Goal: Check status

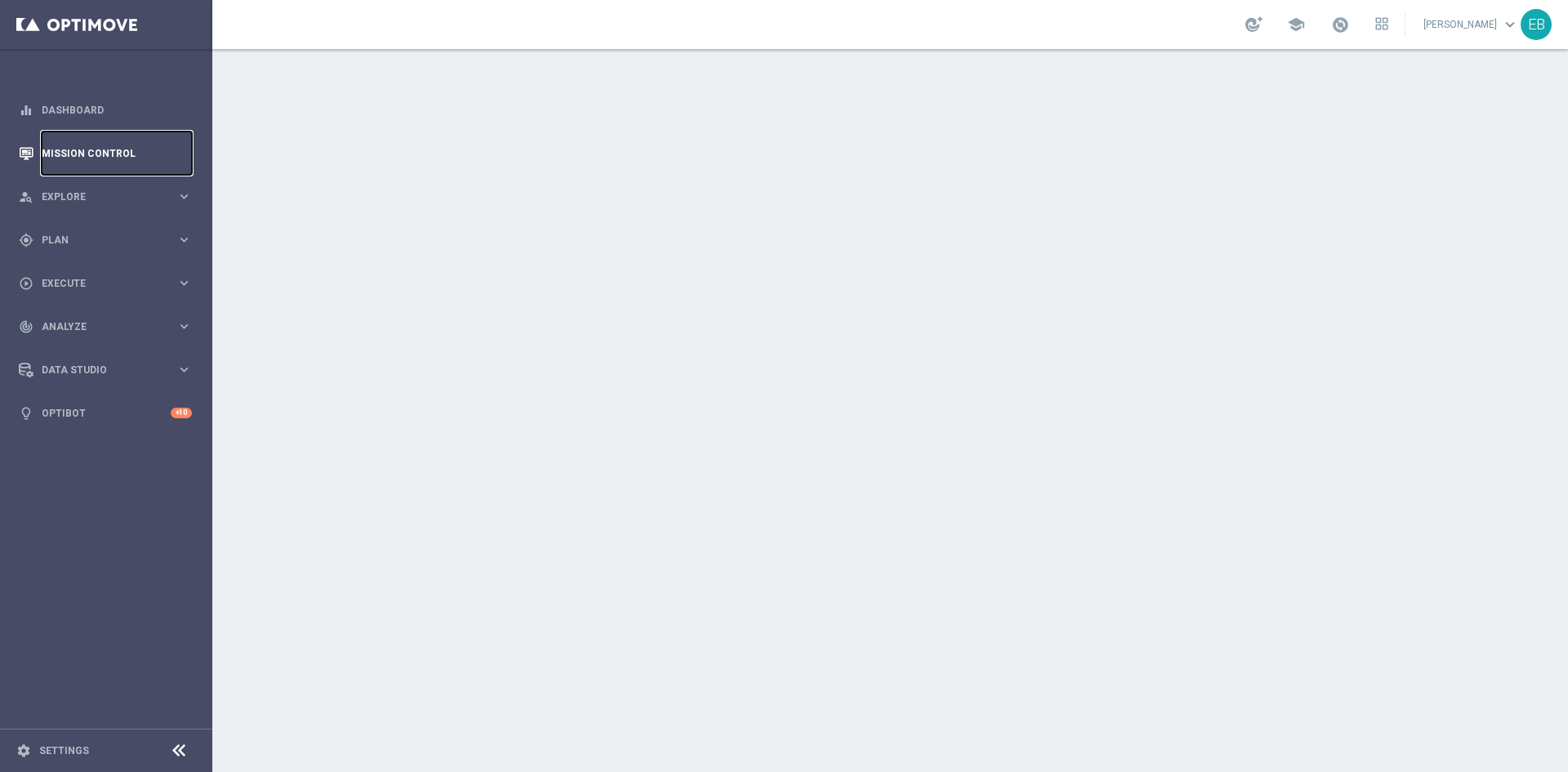
click at [101, 153] on link "Mission Control" at bounding box center [116, 152] width 150 height 43
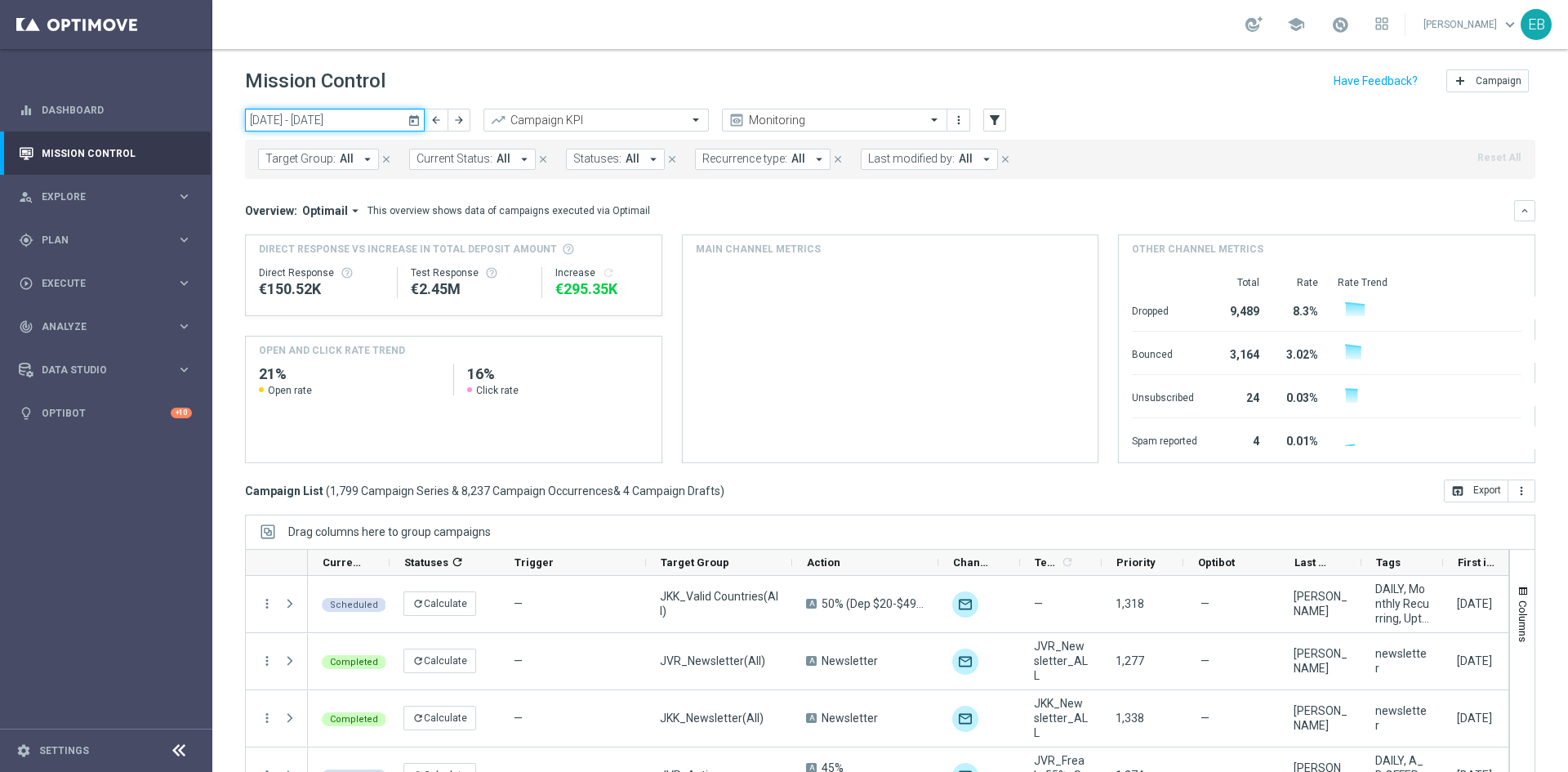
click at [337, 118] on input "[DATE] - [DATE]" at bounding box center [334, 120] width 179 height 23
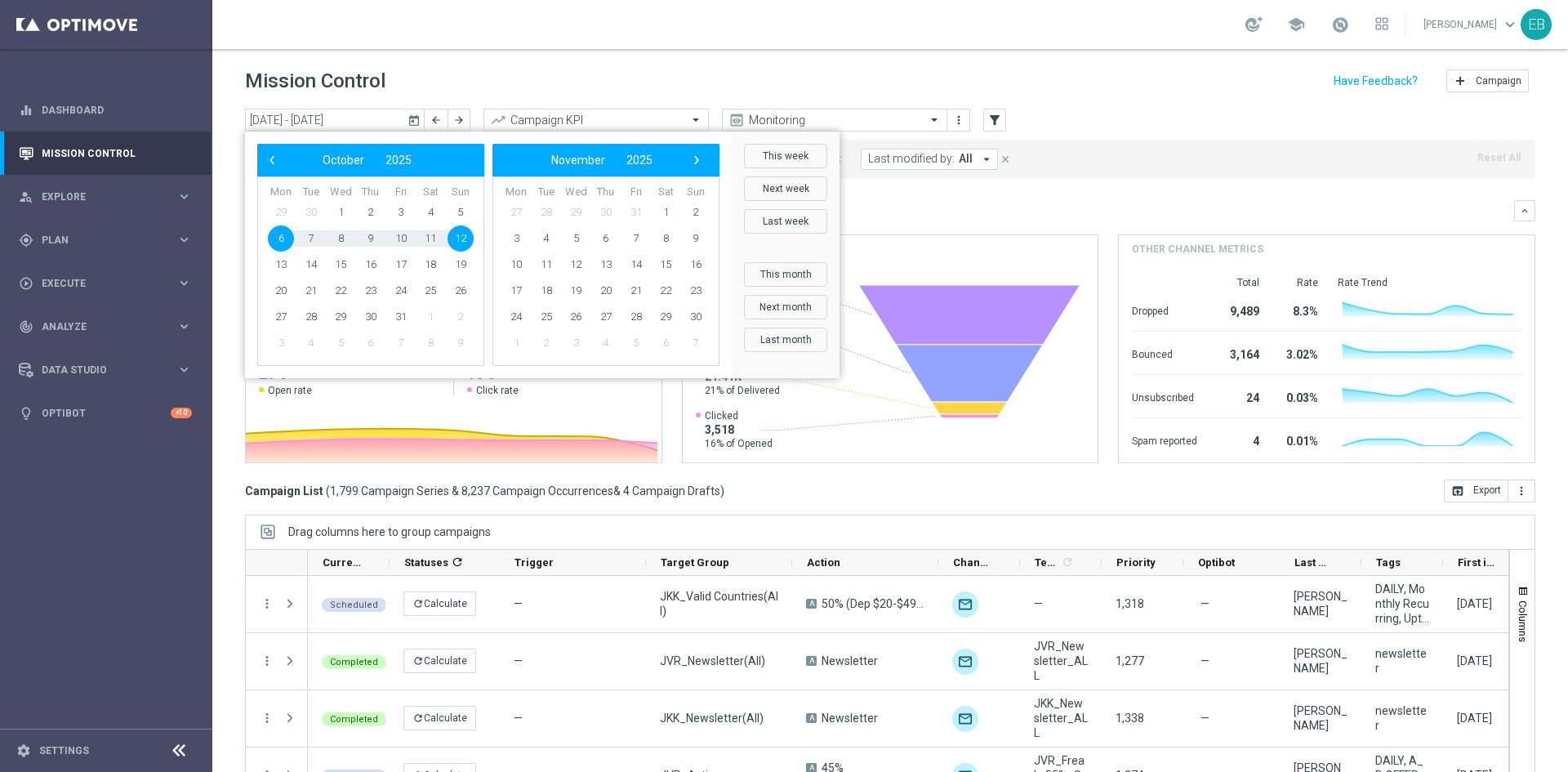
click at [454, 237] on span "12" at bounding box center [461, 238] width 26 height 26
type input "[DATE] - [DATE]"
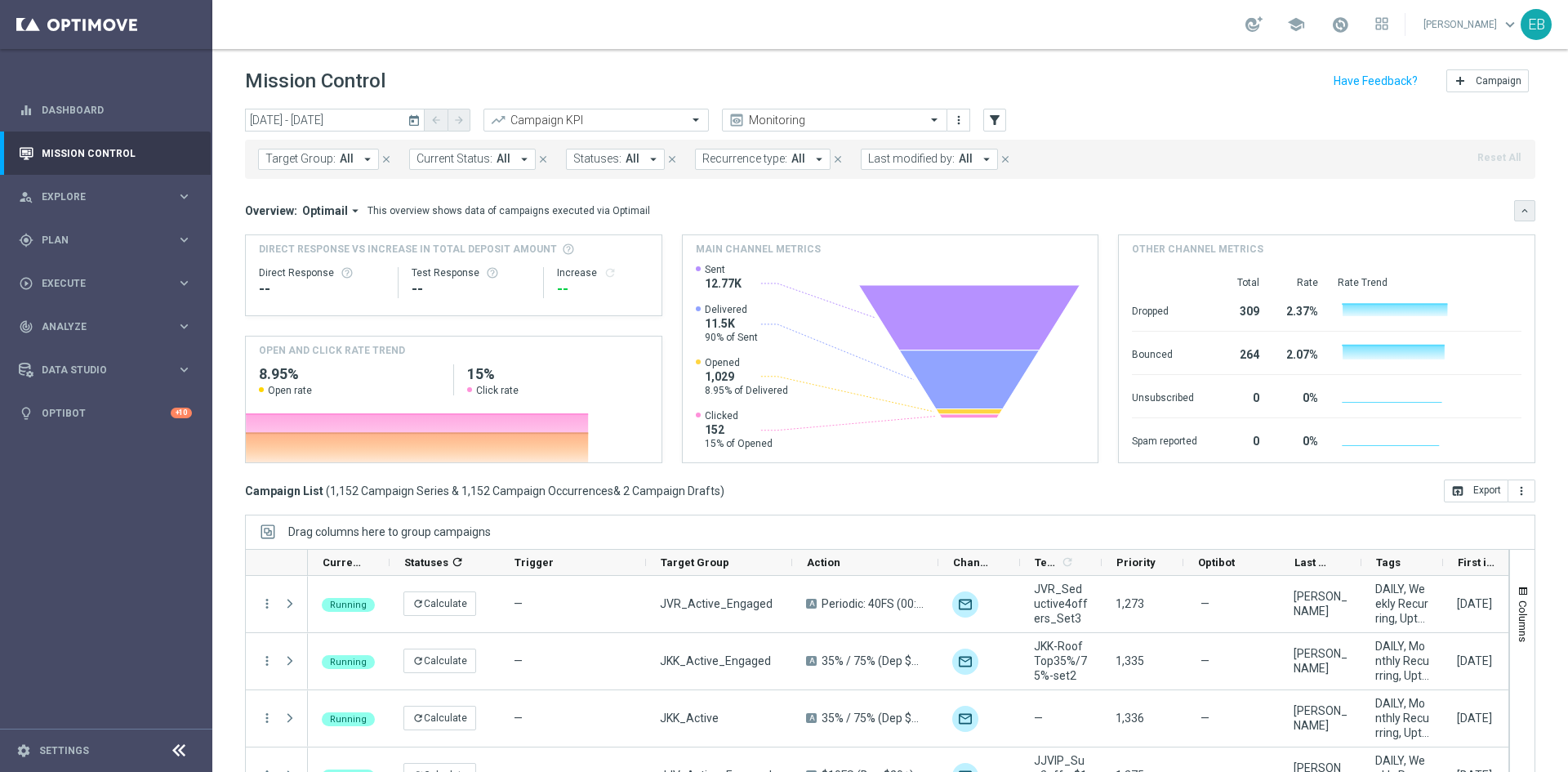
click at [1519, 209] on icon "keyboard_arrow_down" at bounding box center [1525, 210] width 12 height 12
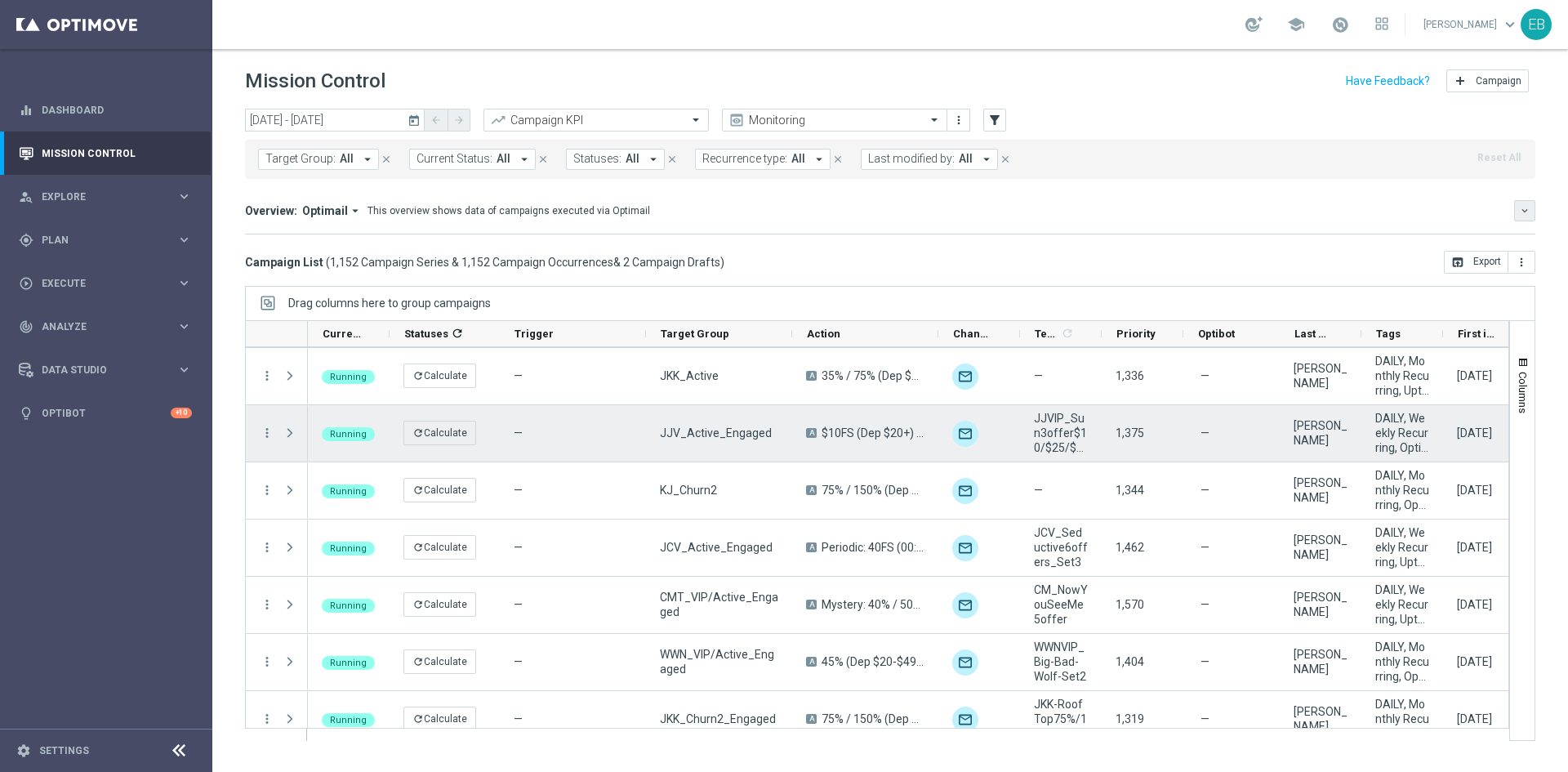
scroll to position [163, 0]
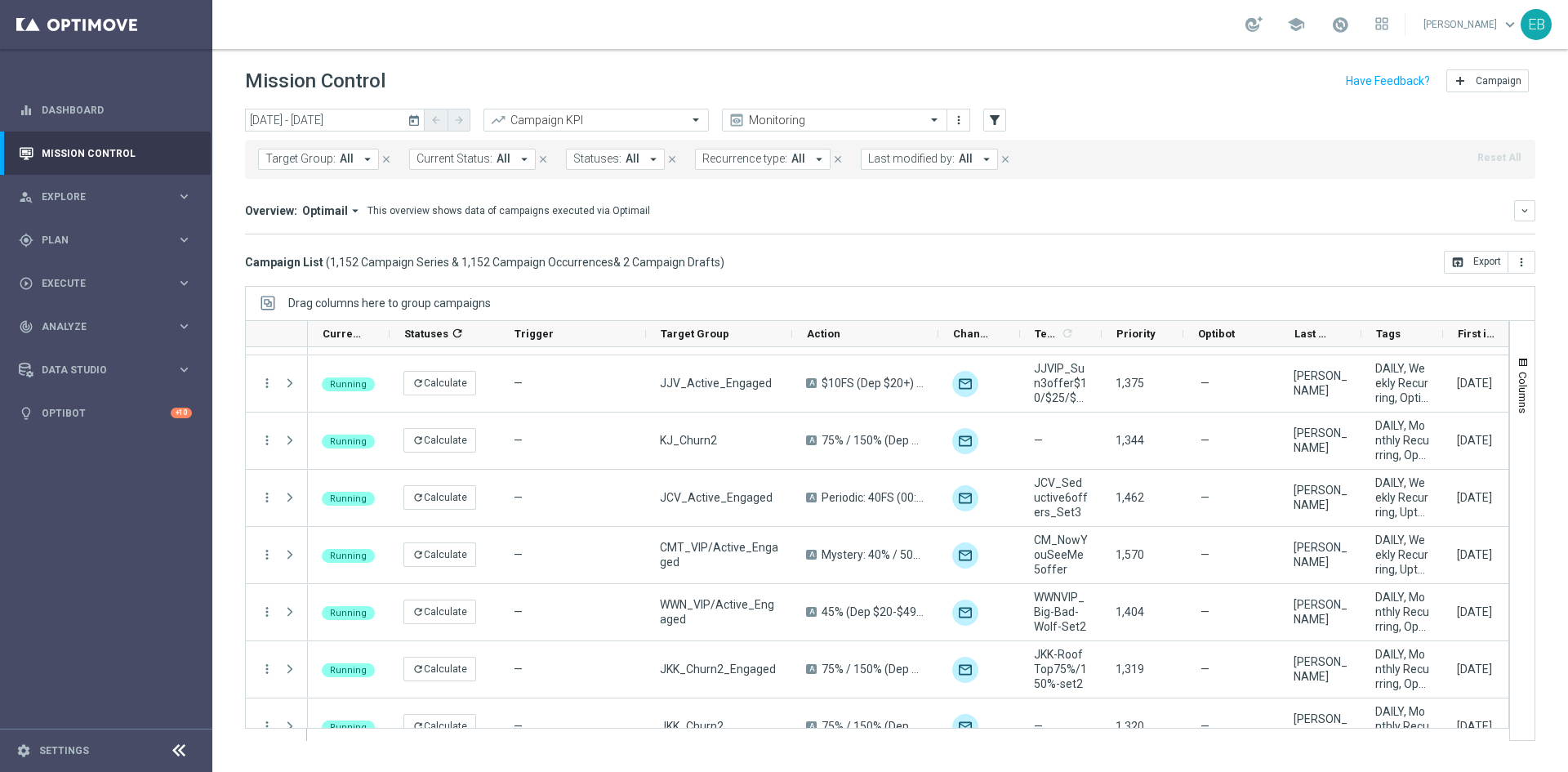
click at [634, 151] on button "Statuses: All arrow_drop_down" at bounding box center [615, 159] width 99 height 21
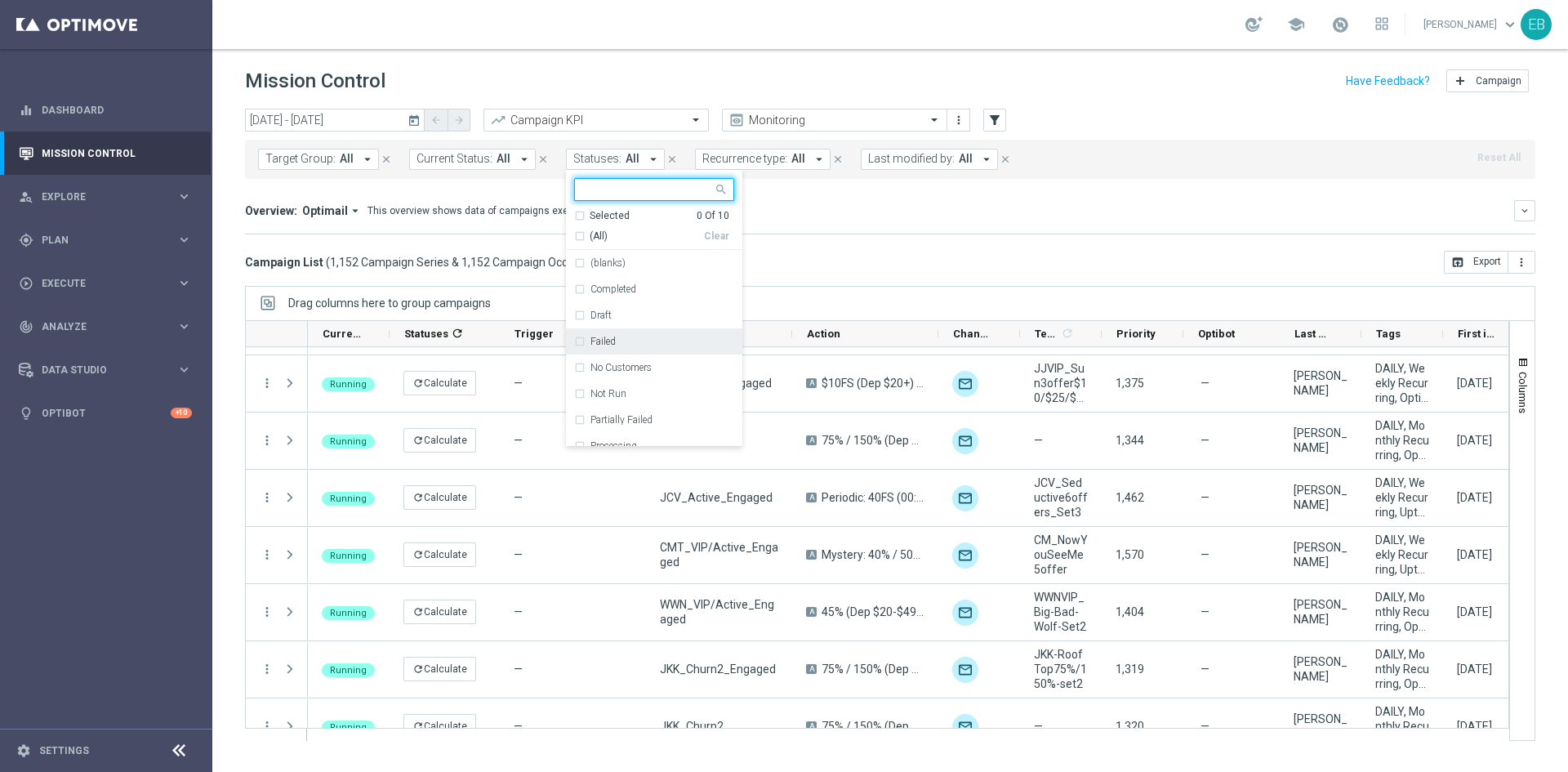
click at [602, 335] on div "Failed" at bounding box center [654, 341] width 160 height 26
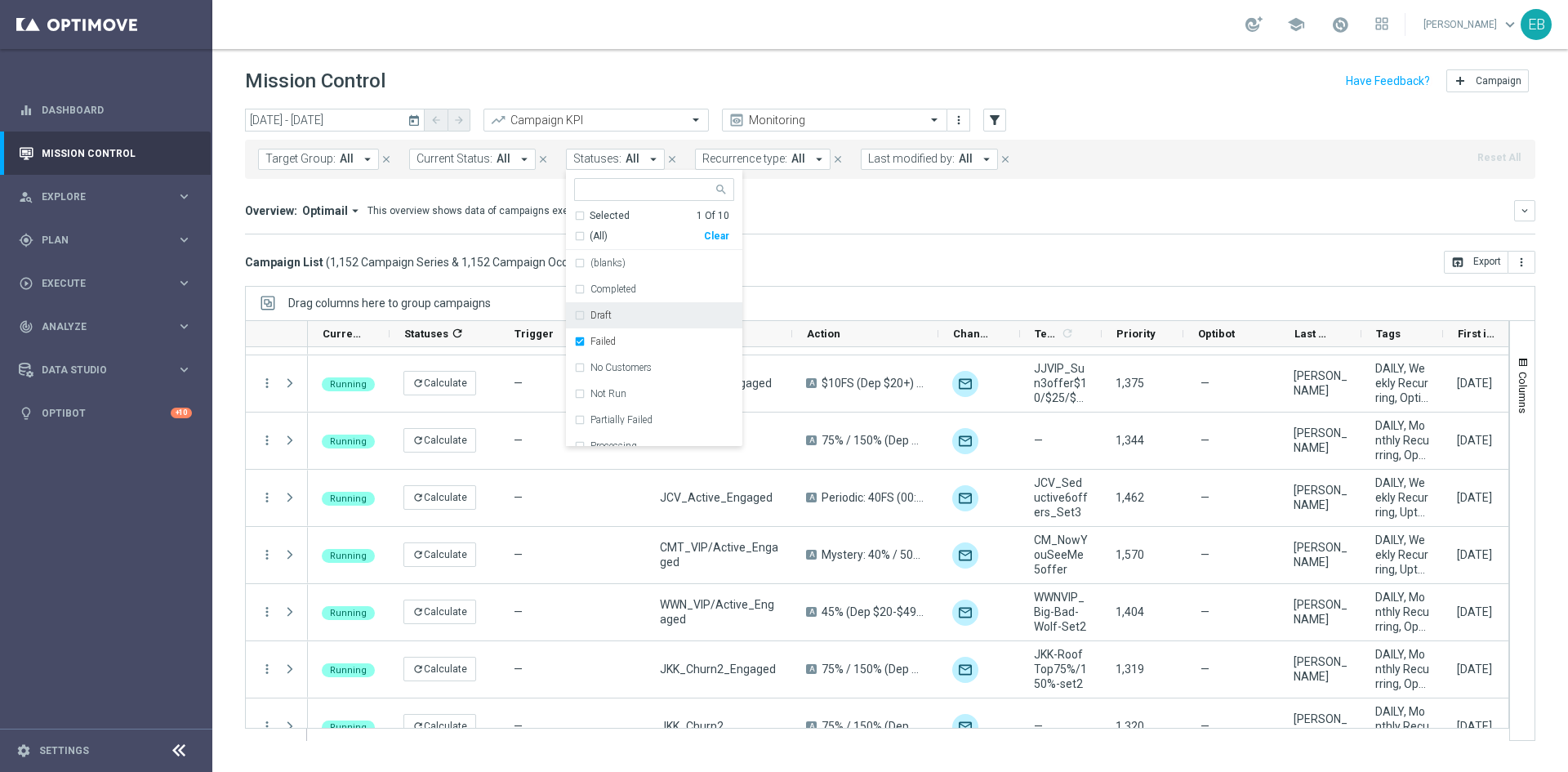
click at [614, 325] on div "Draft" at bounding box center [654, 315] width 160 height 26
click at [627, 360] on div "No Customers" at bounding box center [654, 367] width 160 height 26
click at [623, 392] on div "Not Run" at bounding box center [662, 394] width 144 height 10
click at [639, 376] on div "No Customers" at bounding box center [654, 367] width 160 height 26
click at [648, 428] on div "Partially Failed" at bounding box center [654, 419] width 160 height 26
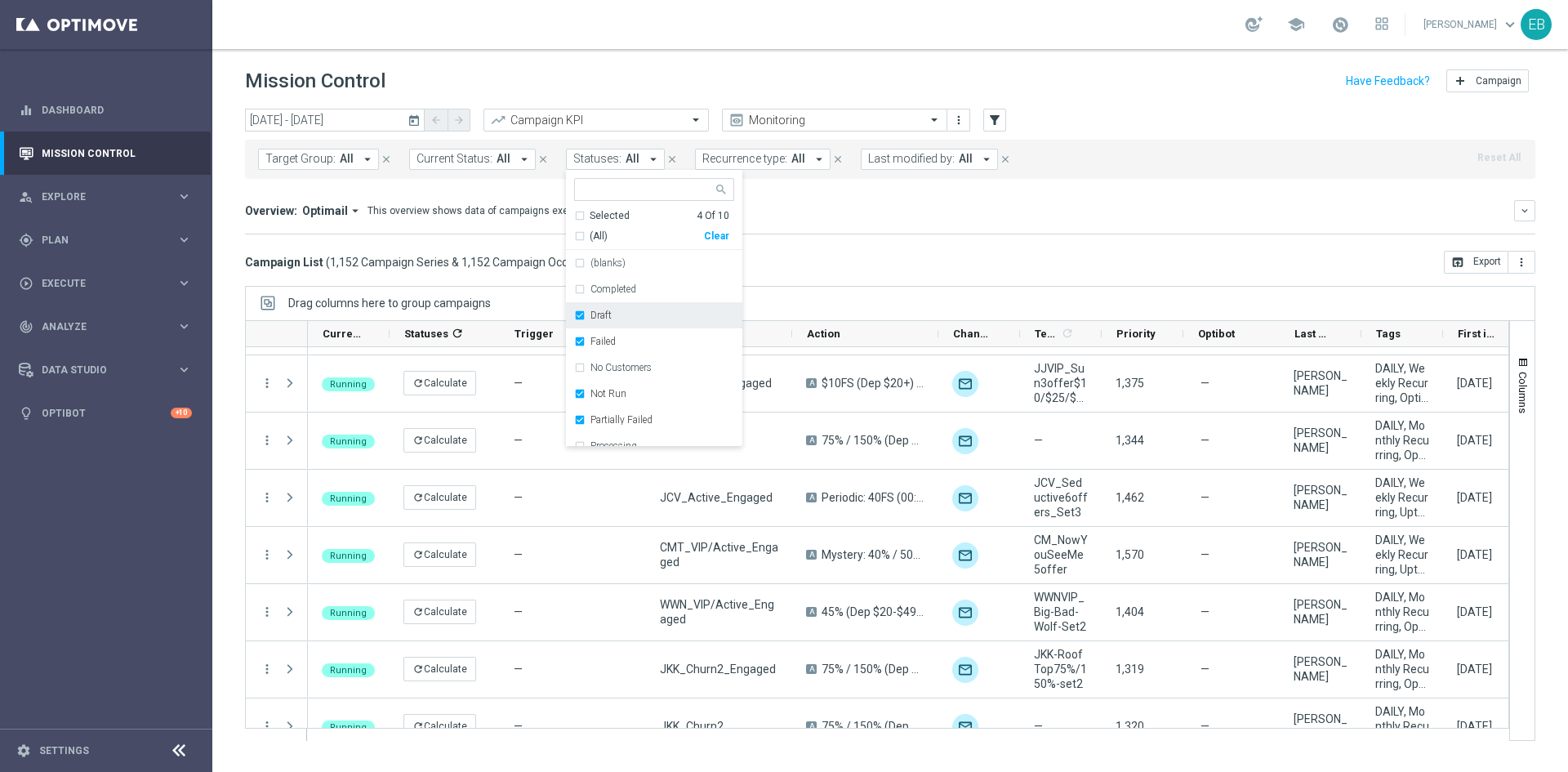
scroll to position [66, 0]
click at [637, 375] on div "Processing" at bounding box center [662, 381] width 144 height 10
click at [884, 226] on div "Overview: Optimail arrow_drop_down This overview shows data of campaigns execut…" at bounding box center [890, 217] width 1291 height 35
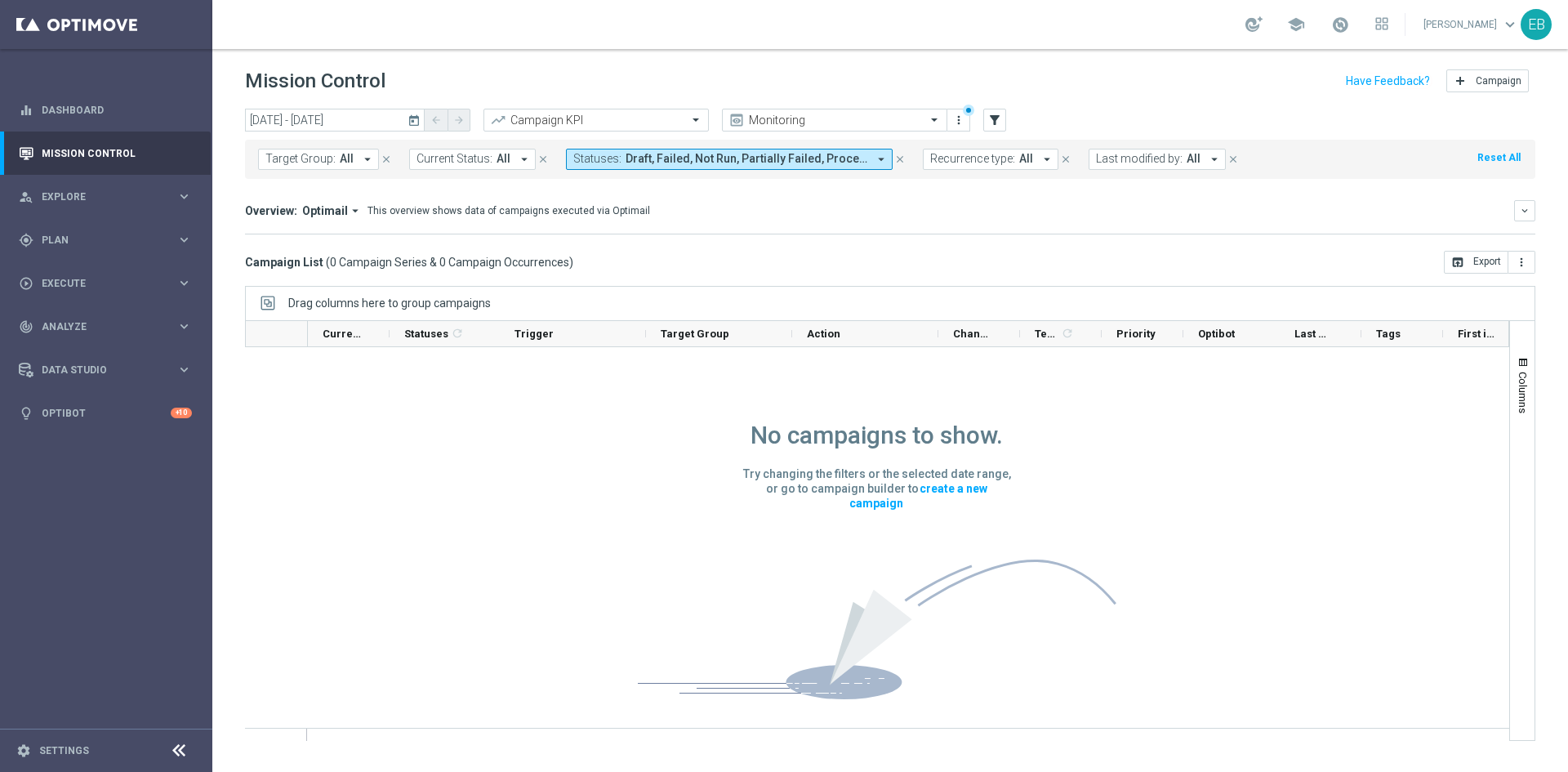
scroll to position [1, 0]
